Goal: Information Seeking & Learning: Find specific fact

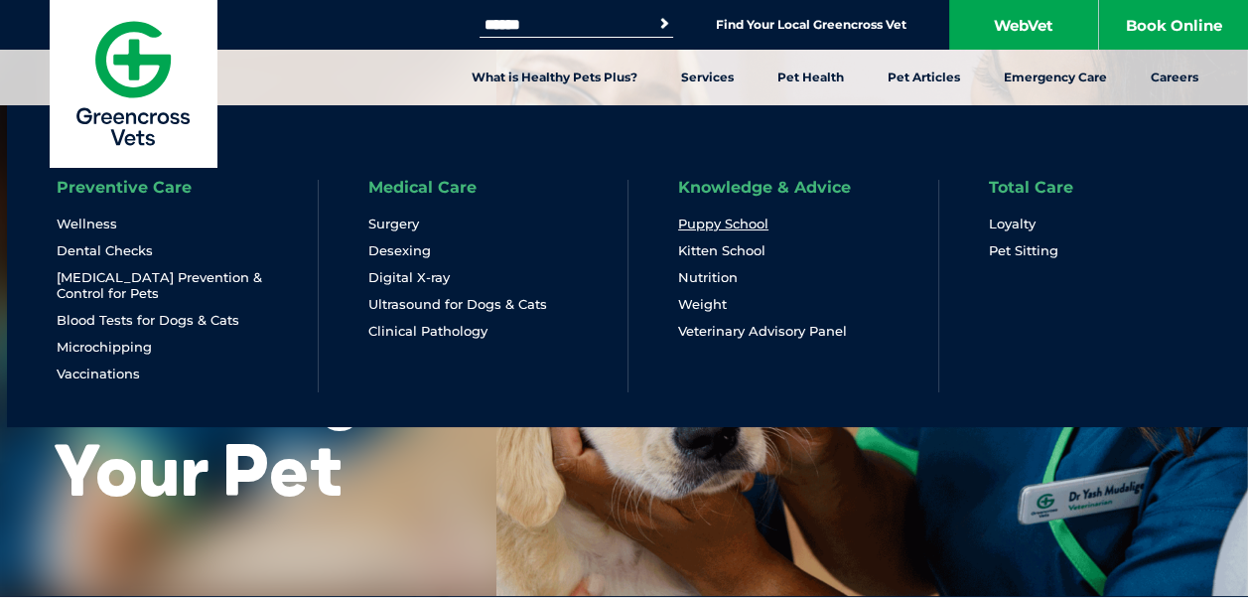
click at [739, 224] on link "Puppy School" at bounding box center [723, 223] width 90 height 17
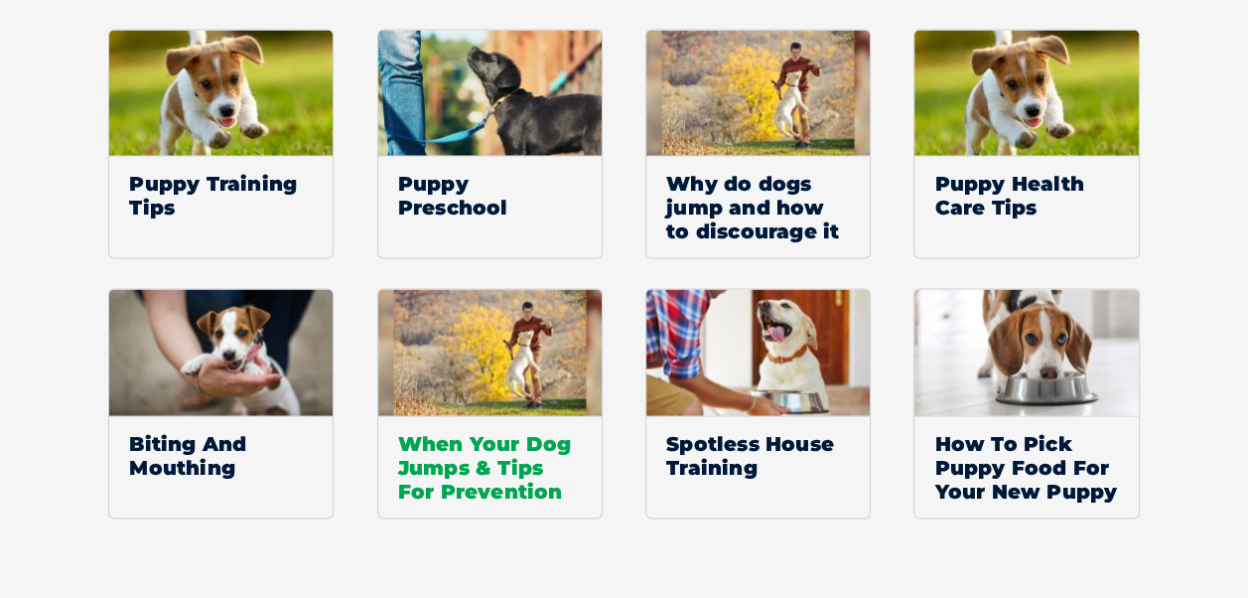
scroll to position [2879, 0]
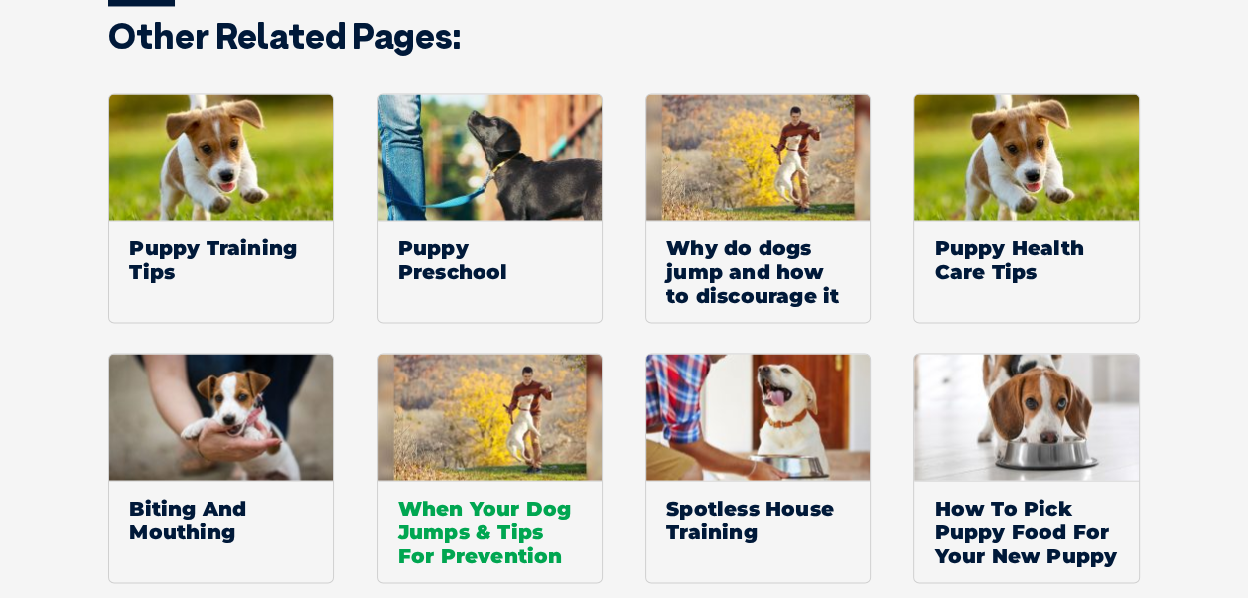
click at [530, 472] on img at bounding box center [489, 416] width 223 height 126
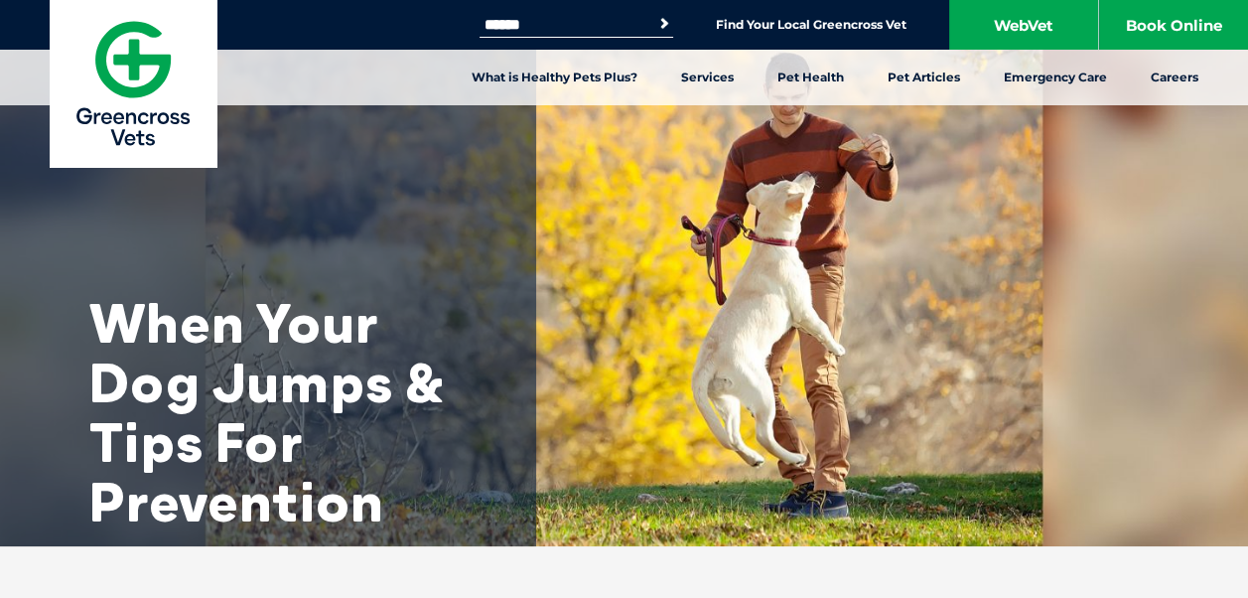
click at [514, 11] on div "Search for: Search Find Your Local Greencross Vet WebVet Book Online" at bounding box center [624, 25] width 1248 height 50
click at [514, 20] on input "Search for:" at bounding box center [564, 25] width 169 height 16
type input "**********"
click at [654, 14] on button "Search" at bounding box center [664, 24] width 20 height 20
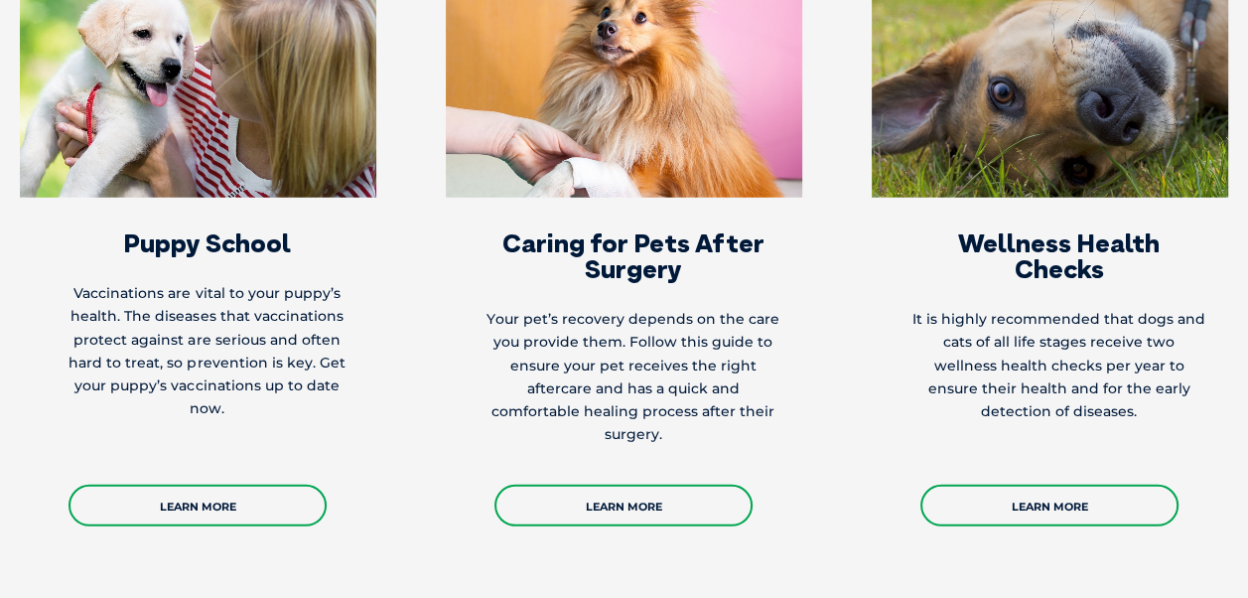
scroll to position [4765, 0]
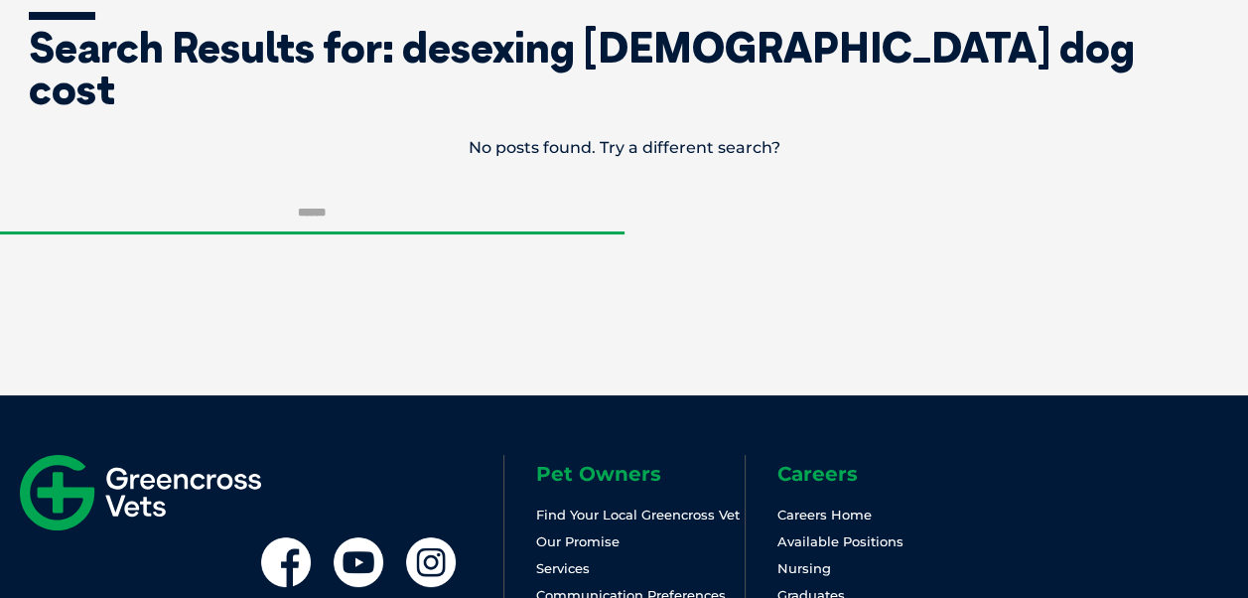
scroll to position [298, 0]
